Goal: Transaction & Acquisition: Book appointment/travel/reservation

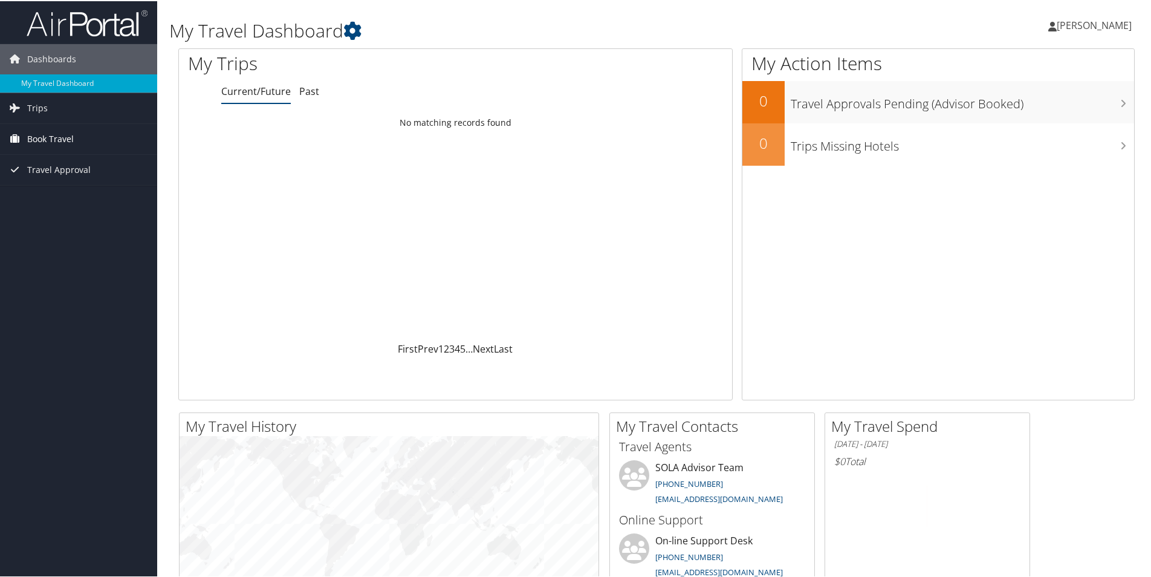
click at [73, 131] on span "Book Travel" at bounding box center [50, 138] width 47 height 30
click at [92, 180] on link "Book/Manage Online Trips" at bounding box center [78, 180] width 157 height 18
